Goal: Find specific page/section: Find specific page/section

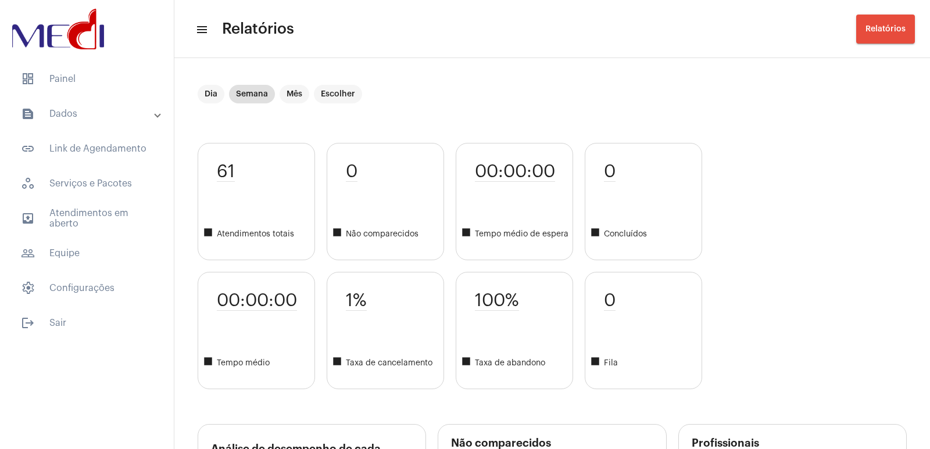
click at [761, 46] on mat-toolbar-row "menu Relatórios Relatórios" at bounding box center [551, 28] width 755 height 37
click at [744, 44] on mat-toolbar-row "menu Relatórios Relatórios" at bounding box center [551, 28] width 755 height 37
